Goal: Navigation & Orientation: Find specific page/section

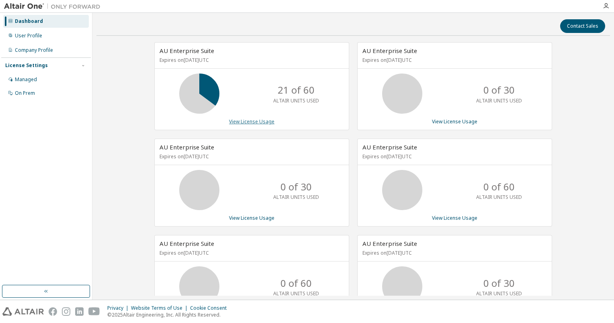
click at [253, 120] on link "View License Usage" at bounding box center [251, 121] width 45 height 7
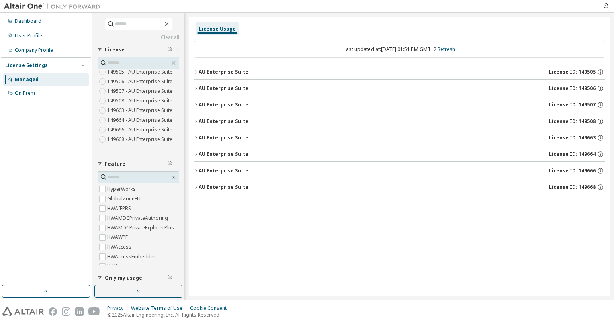
scroll to position [58, 0]
click at [196, 71] on icon "button" at bounding box center [196, 71] width 2 height 3
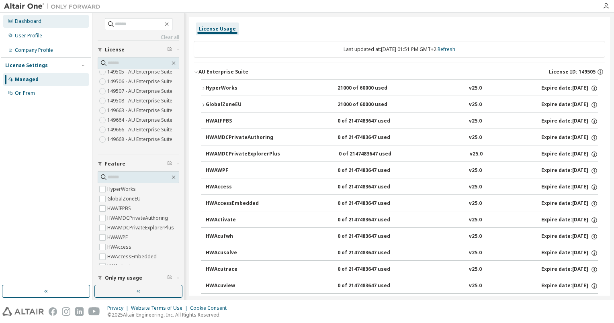
click at [20, 19] on div "Dashboard" at bounding box center [28, 21] width 27 height 6
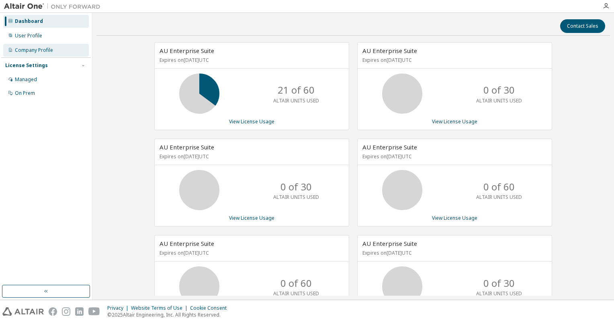
click at [39, 51] on div "Company Profile" at bounding box center [34, 50] width 38 height 6
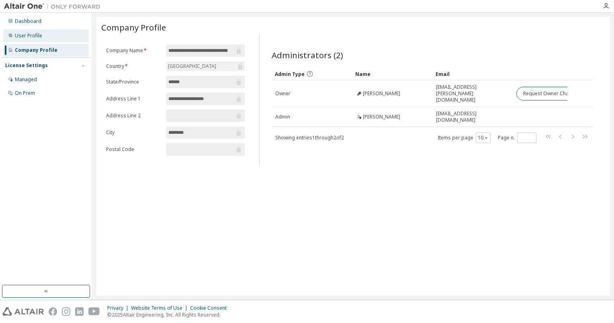
click at [30, 35] on div "User Profile" at bounding box center [28, 36] width 27 height 6
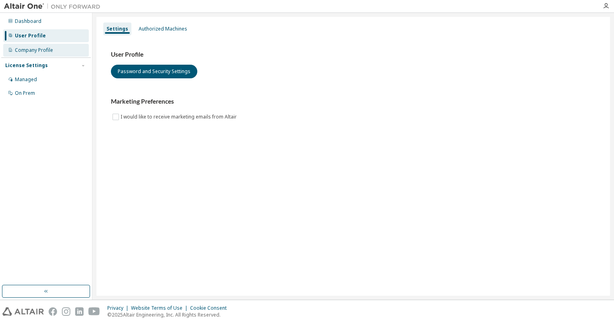
click at [37, 49] on div "Company Profile" at bounding box center [34, 50] width 38 height 6
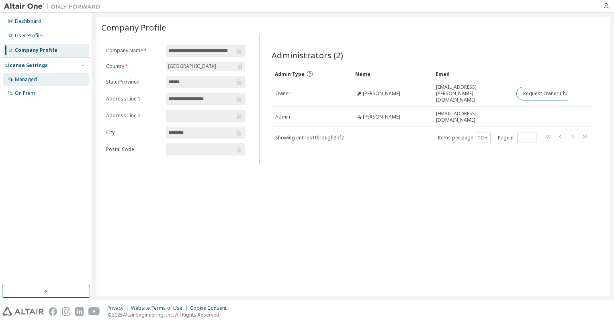
click at [25, 82] on div "Managed" at bounding box center [26, 79] width 22 height 6
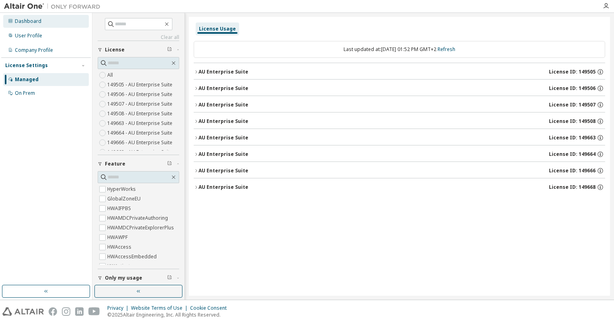
click at [23, 18] on div "Dashboard" at bounding box center [28, 21] width 27 height 6
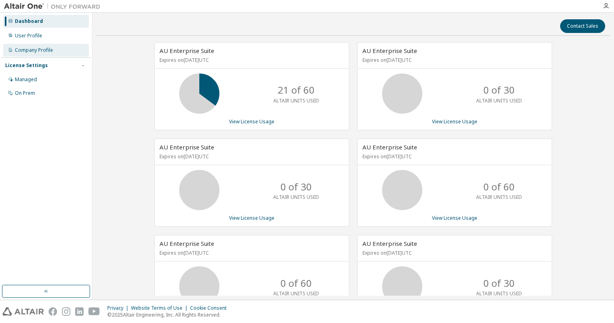
click at [42, 52] on div "Company Profile" at bounding box center [34, 50] width 38 height 6
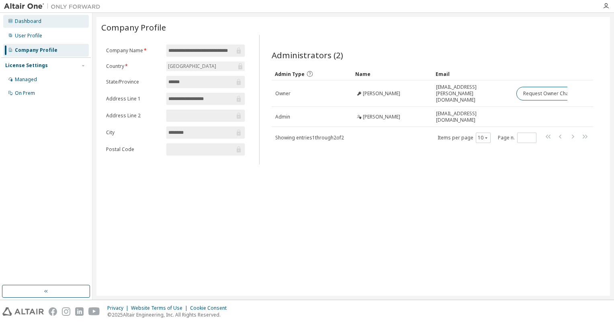
drag, startPoint x: 24, startPoint y: 18, endPoint x: 29, endPoint y: 22, distance: 6.8
click at [24, 18] on div "Dashboard" at bounding box center [46, 21] width 86 height 13
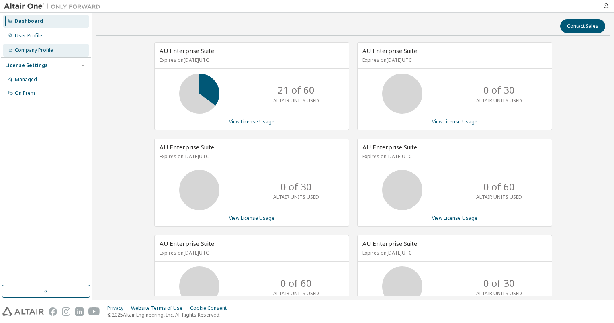
click at [37, 51] on div "Company Profile" at bounding box center [34, 50] width 38 height 6
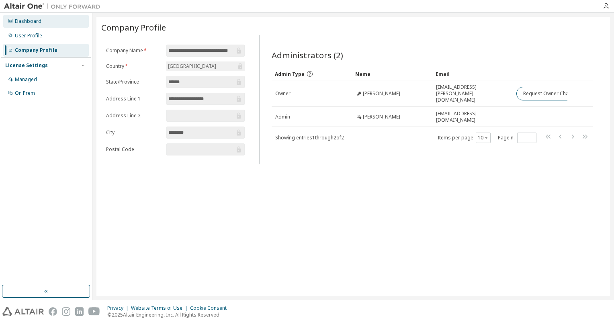
click at [20, 22] on div "Dashboard" at bounding box center [28, 21] width 27 height 6
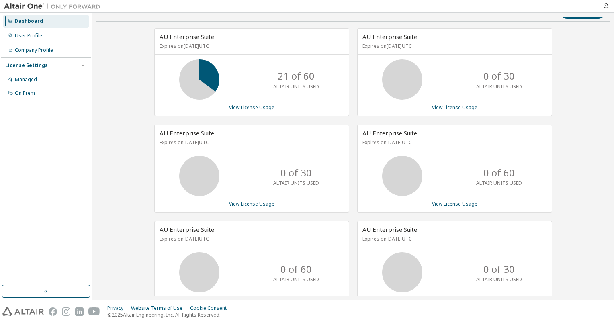
scroll to position [13, 0]
click at [28, 80] on div "Managed" at bounding box center [26, 79] width 22 height 6
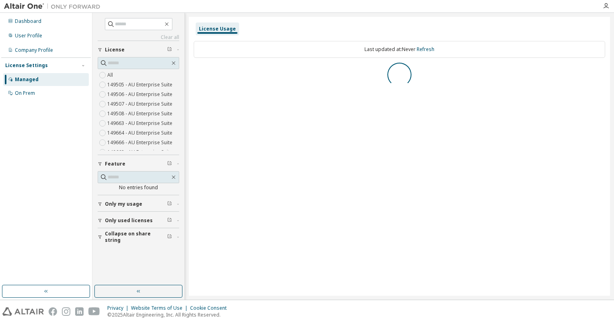
scroll to position [6, 0]
click at [132, 222] on span "Only used licenses" at bounding box center [129, 220] width 48 height 6
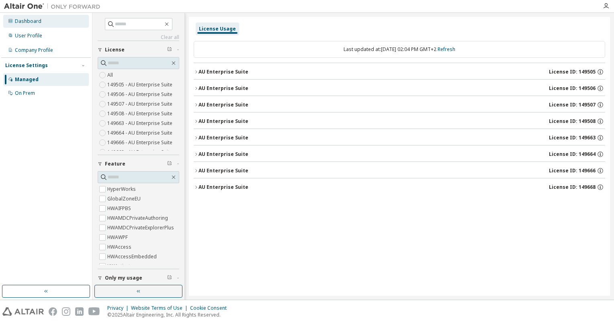
click at [21, 18] on div "Dashboard" at bounding box center [46, 21] width 86 height 13
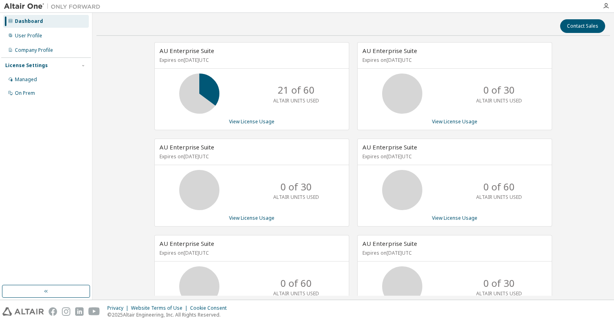
click at [201, 89] on icon at bounding box center [199, 94] width 20 height 20
click at [384, 20] on div "Contact Sales" at bounding box center [353, 26] width 504 height 14
click at [46, 50] on div "Company Profile" at bounding box center [34, 50] width 38 height 6
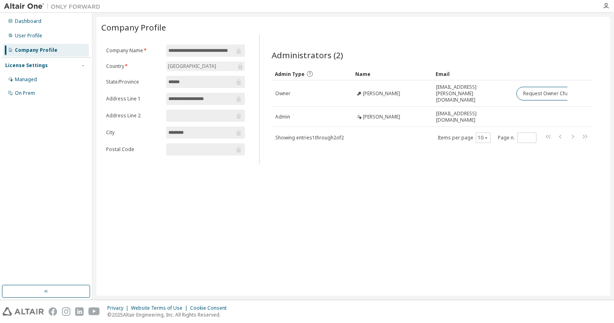
click at [377, 31] on div "Company Profile" at bounding box center [353, 27] width 504 height 11
click at [27, 22] on div "Dashboard" at bounding box center [28, 21] width 27 height 6
